Goal: Task Accomplishment & Management: Manage account settings

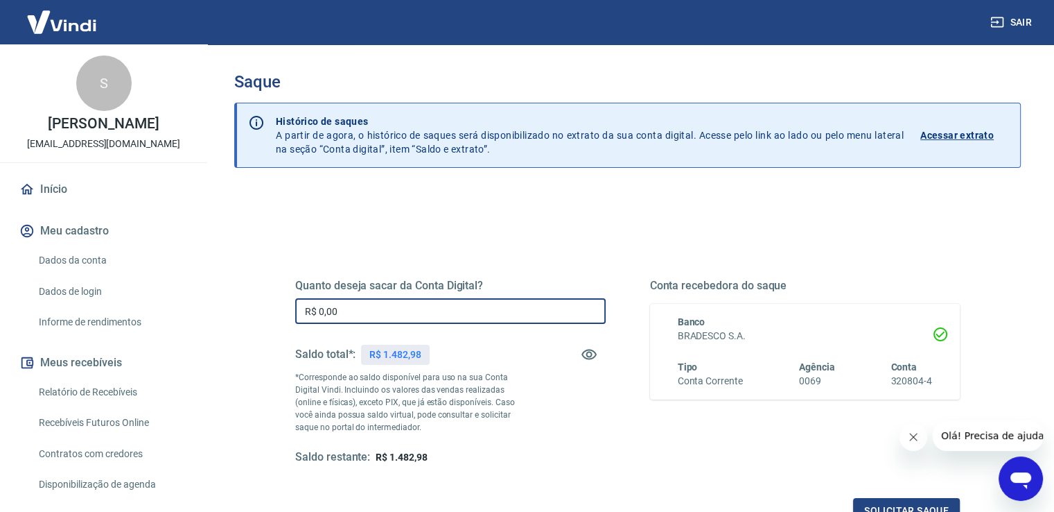
click at [376, 308] on input "R$ 0,00" at bounding box center [450, 311] width 311 height 26
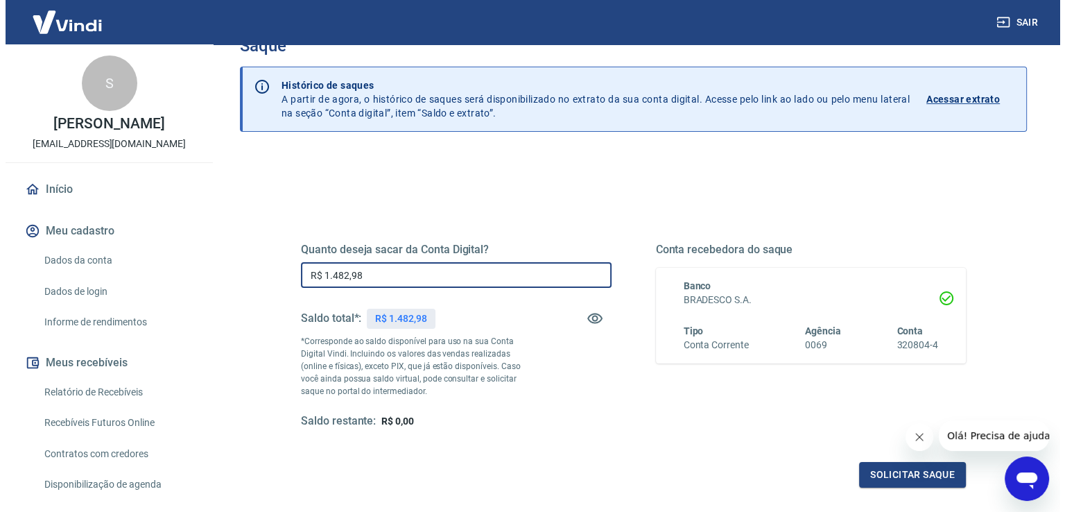
scroll to position [139, 0]
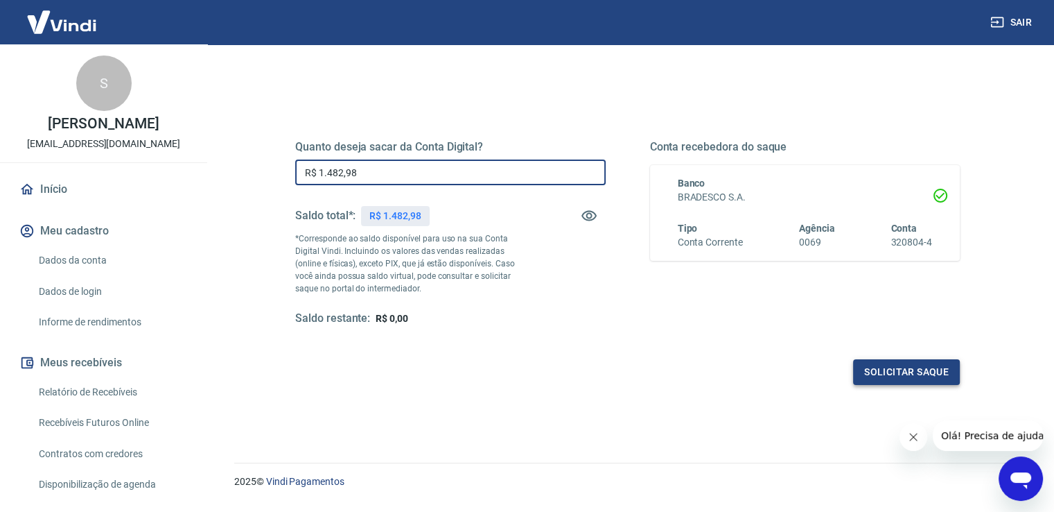
type input "R$ 1.482,98"
click at [911, 376] on button "Solicitar saque" at bounding box center [906, 372] width 107 height 26
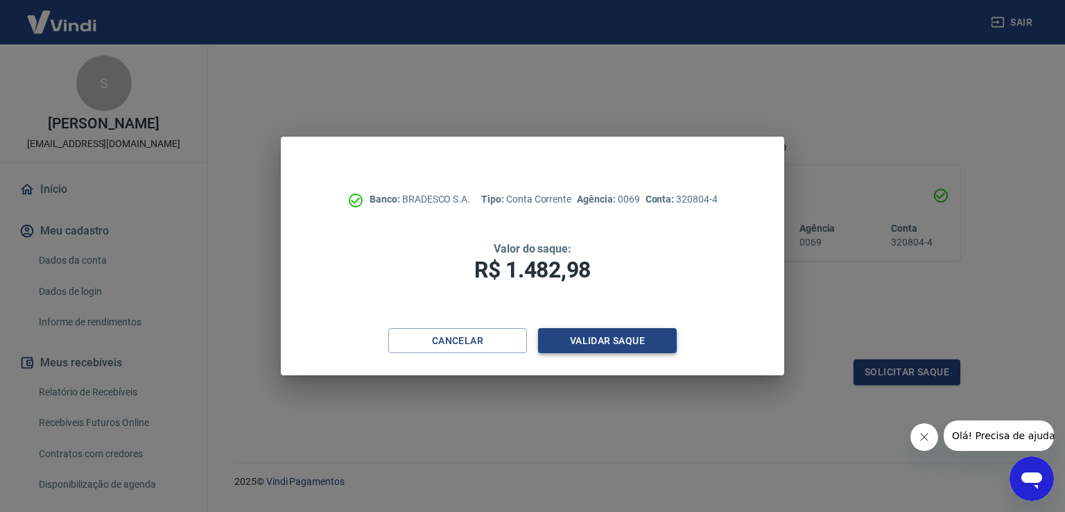
click at [588, 335] on button "Validar saque" at bounding box center [607, 341] width 139 height 26
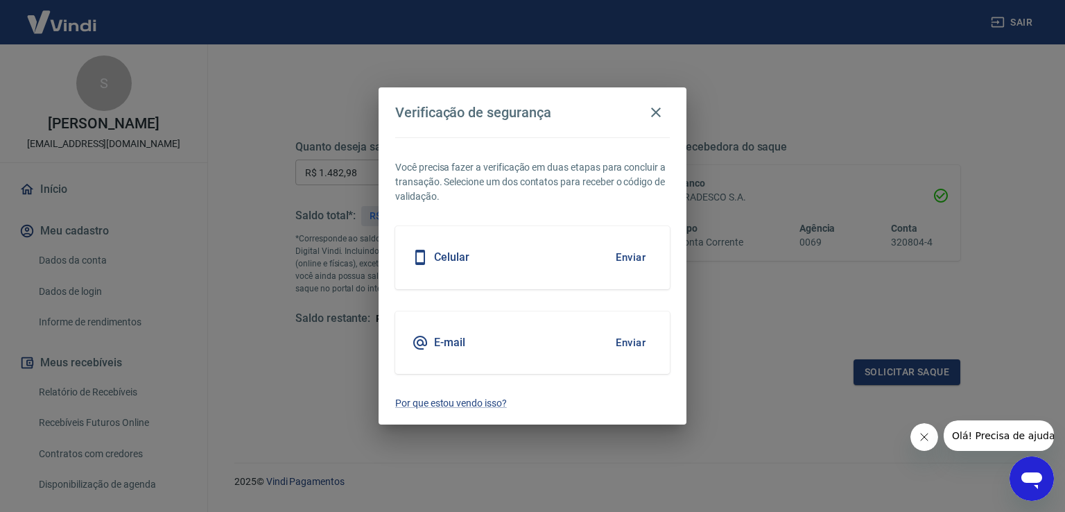
click at [627, 342] on button "Enviar" at bounding box center [630, 342] width 45 height 29
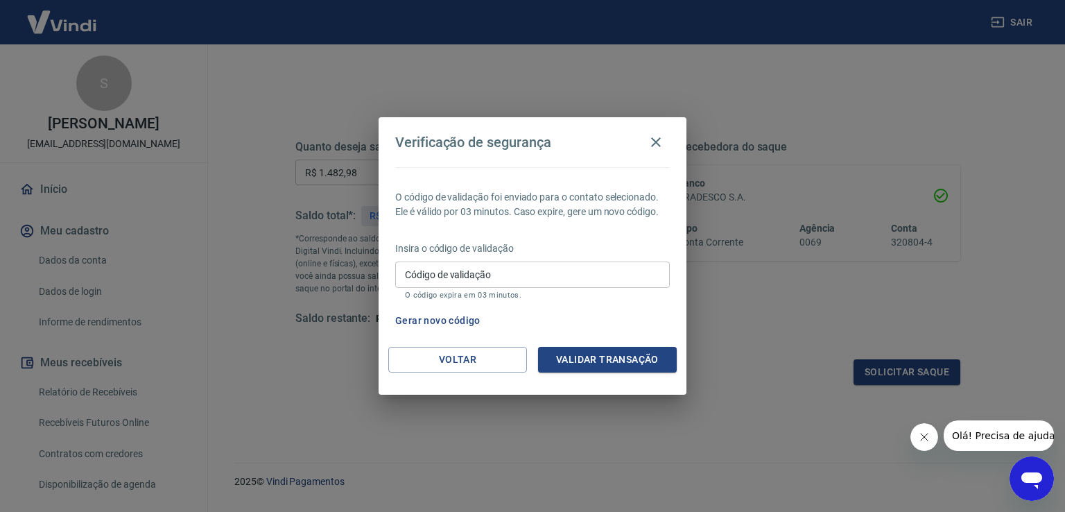
click at [483, 262] on input "Código de validação" at bounding box center [532, 274] width 274 height 26
type input "302836"
click at [593, 356] on button "Validar transação" at bounding box center [607, 360] width 139 height 26
